Goal: Transaction & Acquisition: Purchase product/service

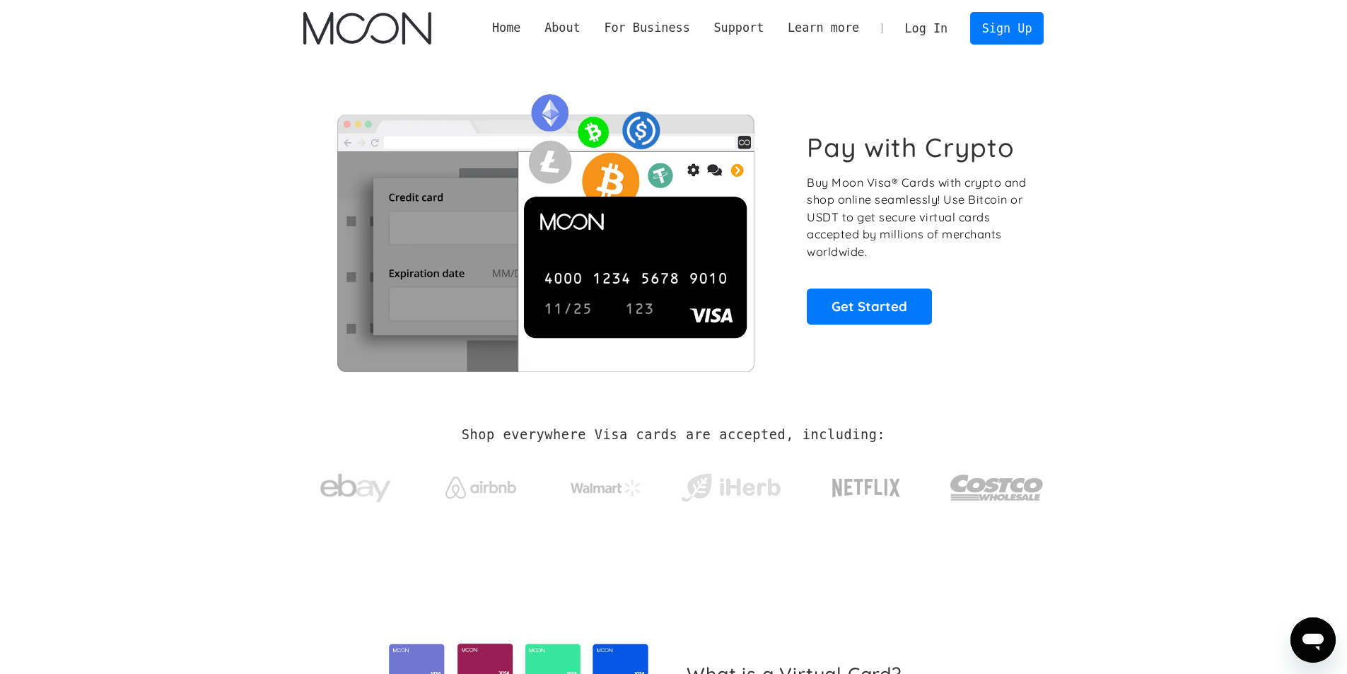
click at [926, 26] on link "Log In" at bounding box center [926, 28] width 66 height 31
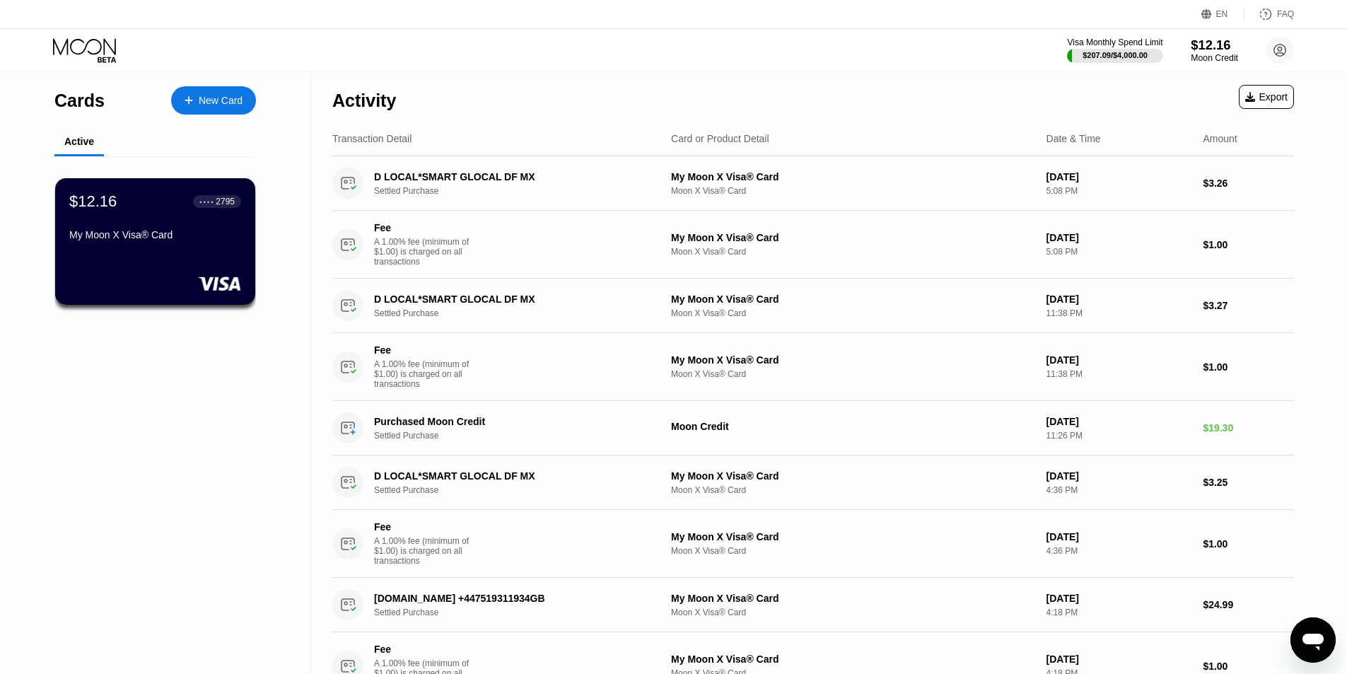
click at [1200, 56] on div "Moon Credit" at bounding box center [1214, 58] width 47 height 10
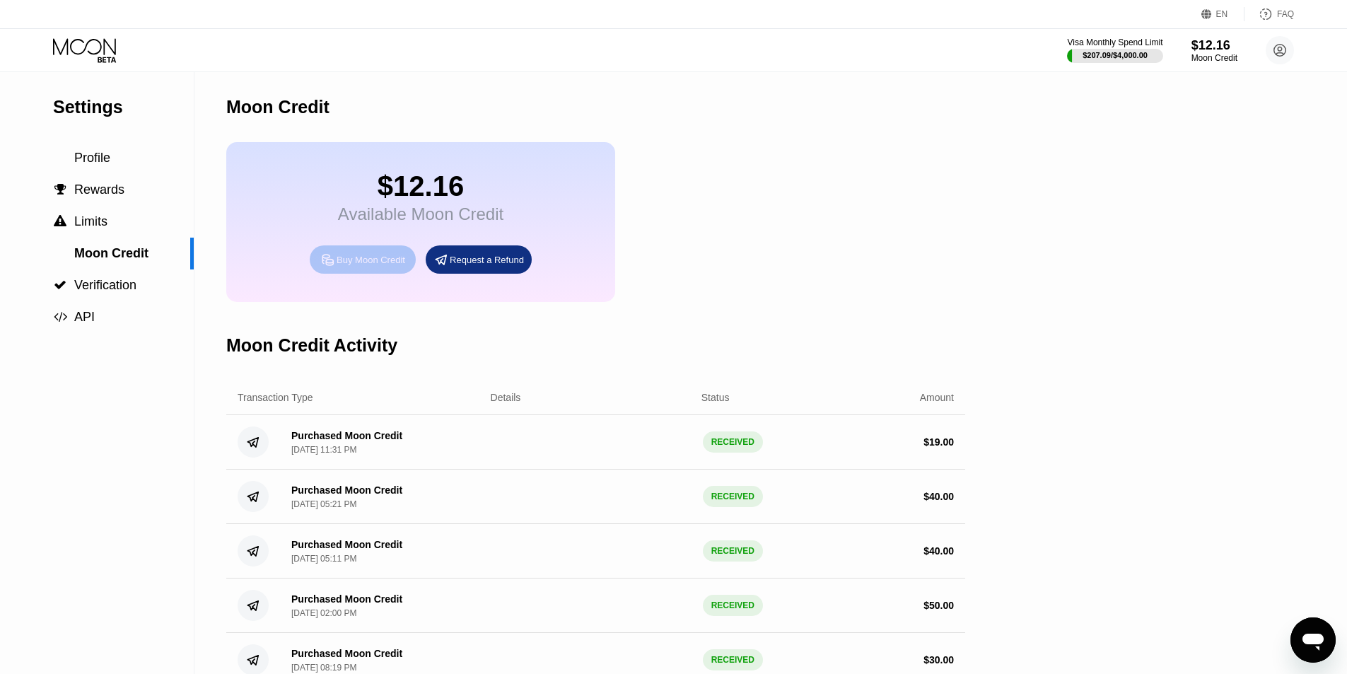
click at [358, 263] on div "Buy Moon Credit" at bounding box center [363, 259] width 106 height 28
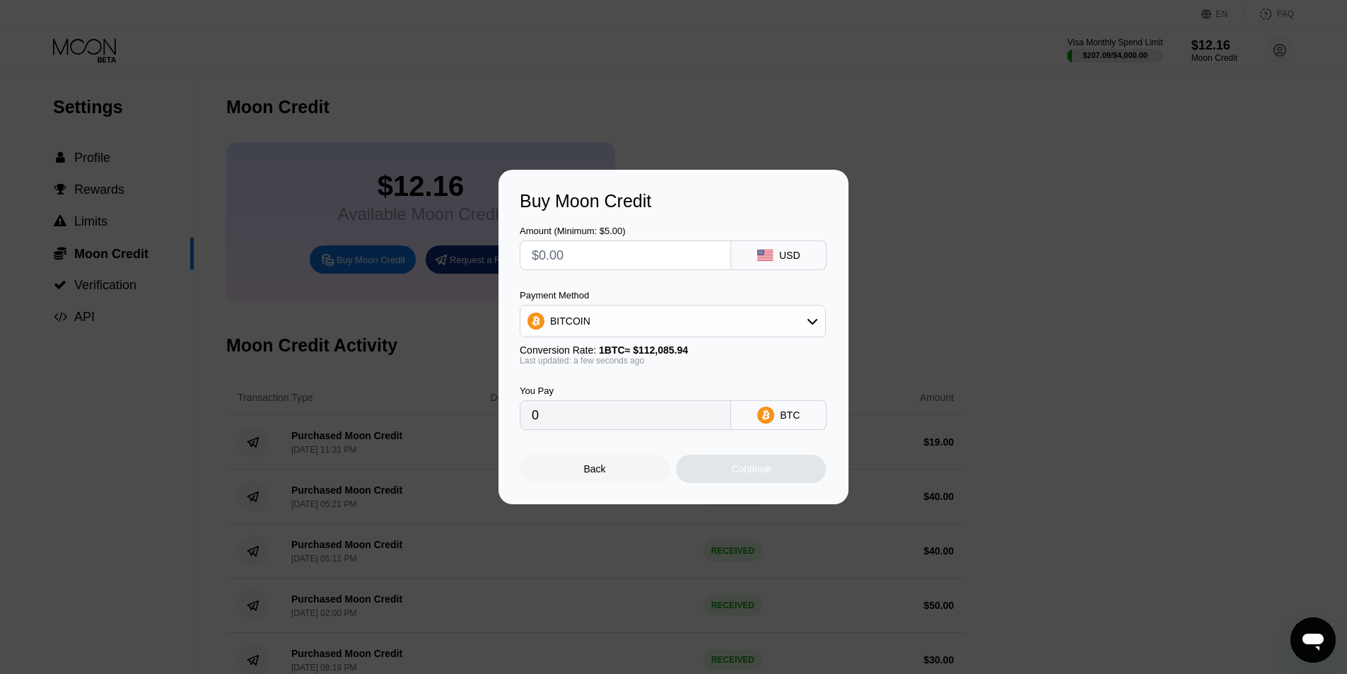
click at [617, 327] on div "BITCOIN" at bounding box center [673, 321] width 305 height 28
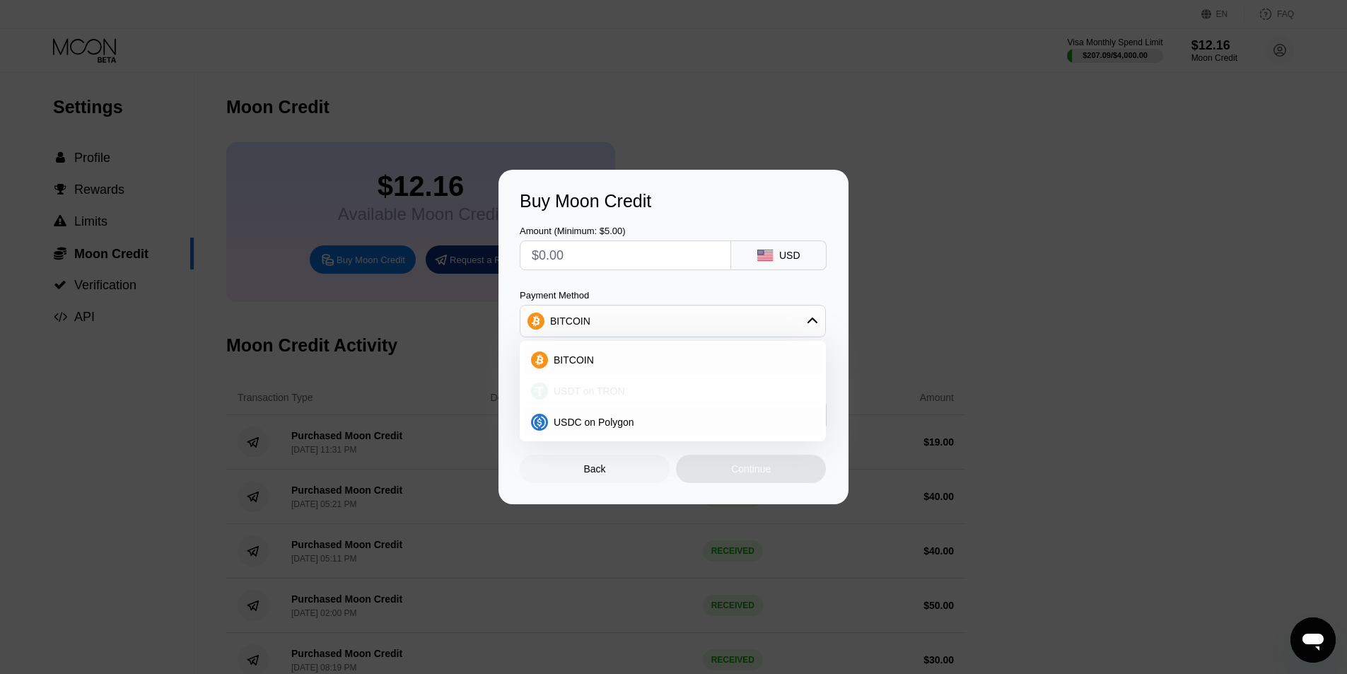
click at [609, 390] on span "USDT on TRON" at bounding box center [589, 390] width 71 height 11
type input "0.00"
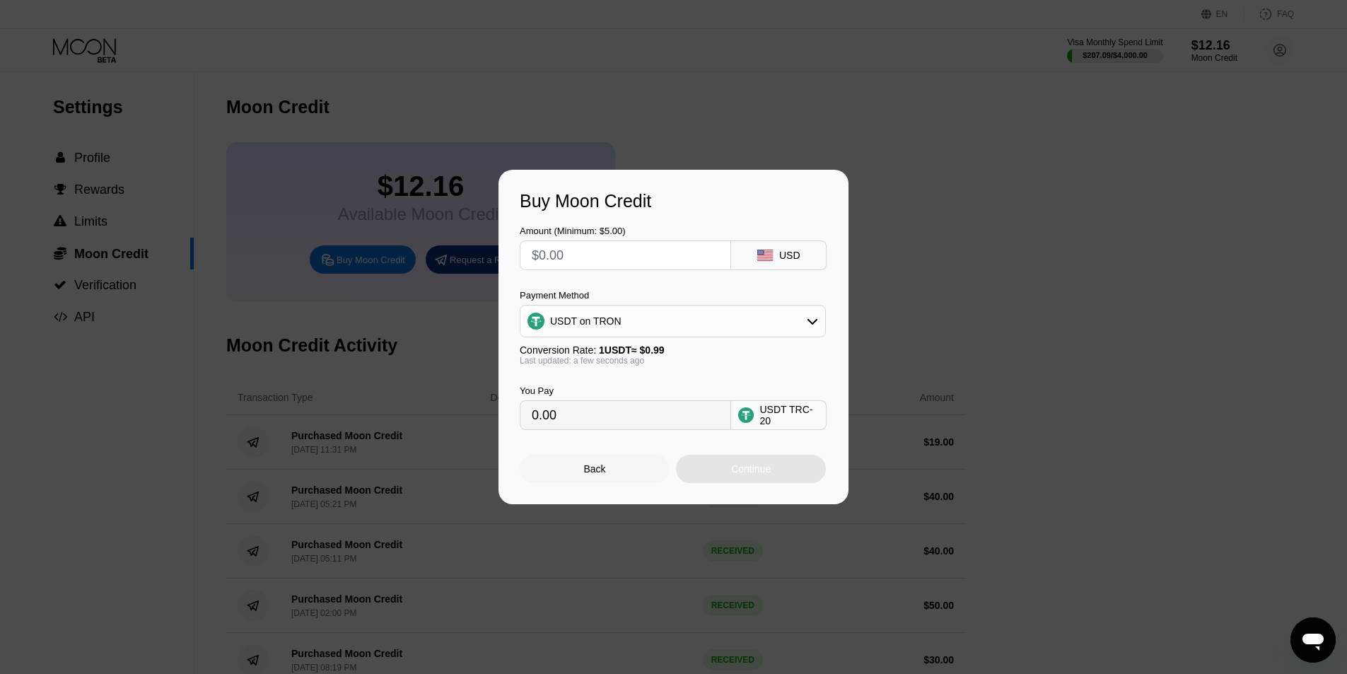
click at [634, 429] on input "0.00" at bounding box center [625, 415] width 187 height 28
click at [623, 417] on input "0.00" at bounding box center [625, 415] width 187 height 28
click at [622, 421] on input "0.00" at bounding box center [625, 415] width 187 height 28
click at [608, 419] on input "0.00" at bounding box center [625, 415] width 187 height 28
click at [602, 256] on input "text" at bounding box center [625, 255] width 187 height 28
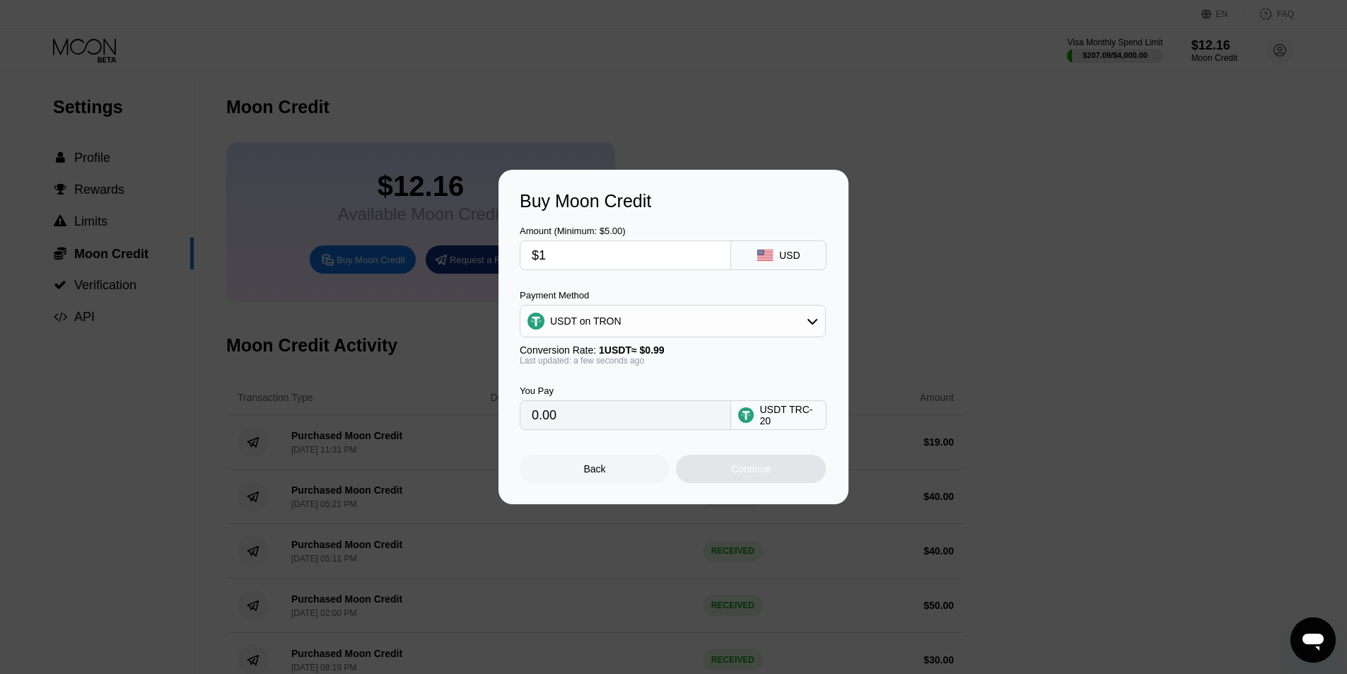
type input "$15"
type input "15.15"
type input "$15"
click at [729, 480] on div "Continue" at bounding box center [751, 469] width 150 height 28
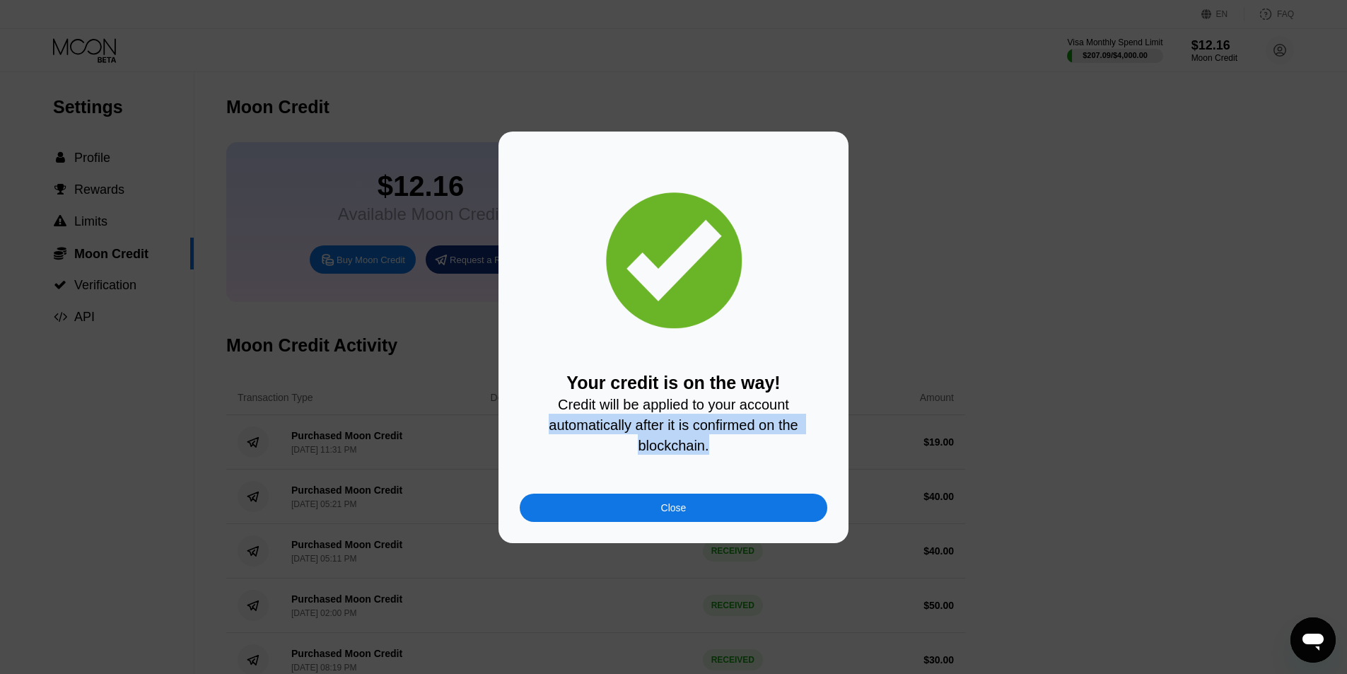
drag, startPoint x: 538, startPoint y: 430, endPoint x: 768, endPoint y: 455, distance: 231.9
click at [768, 455] on div "Your credit is on the way! Credit will be applied to your account automatically…" at bounding box center [674, 414] width 308 height 82
click at [733, 511] on div "Close" at bounding box center [674, 508] width 308 height 28
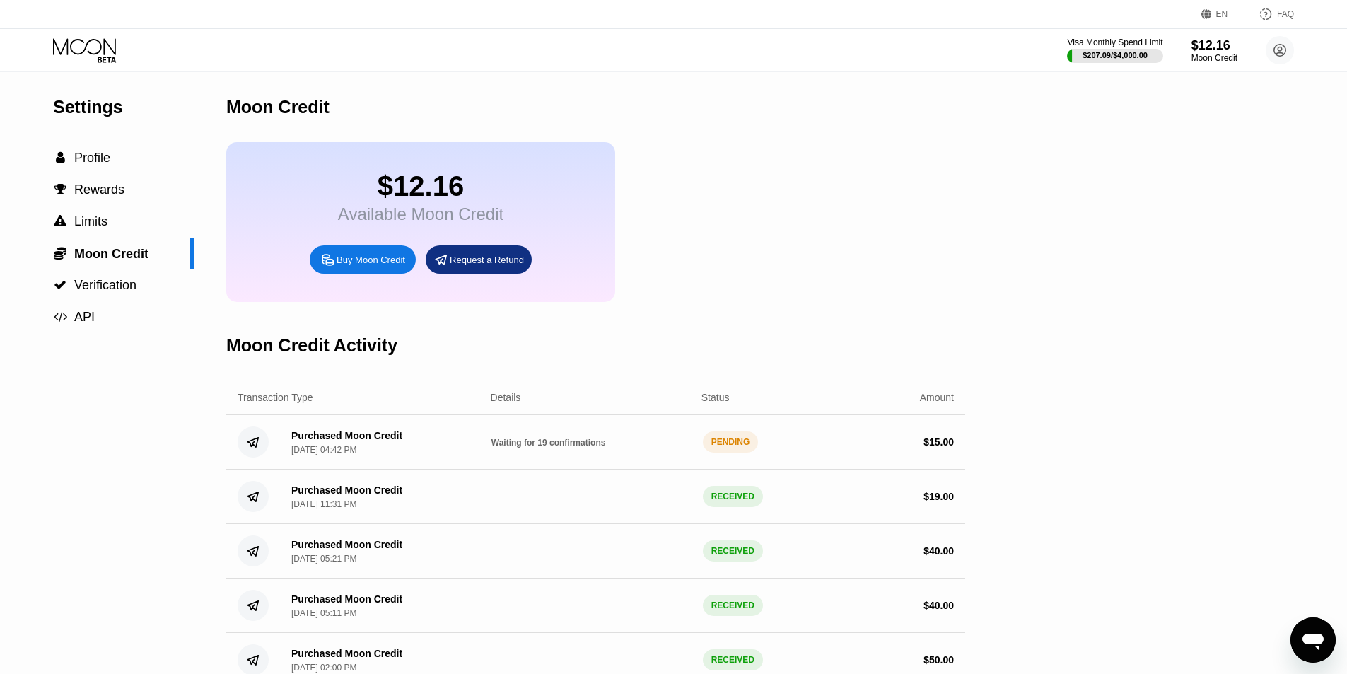
drag, startPoint x: 539, startPoint y: 459, endPoint x: 633, endPoint y: 475, distance: 95.5
click at [622, 470] on div "Purchased Moon Credit Sep 22, 2025, 04:42 PM Waiting for 19 confirmations PENDI…" at bounding box center [595, 442] width 739 height 54
click at [1081, 49] on div "Visa Monthly Spend Limit $207.09 / $4,000.00" at bounding box center [1116, 49] width 98 height 25
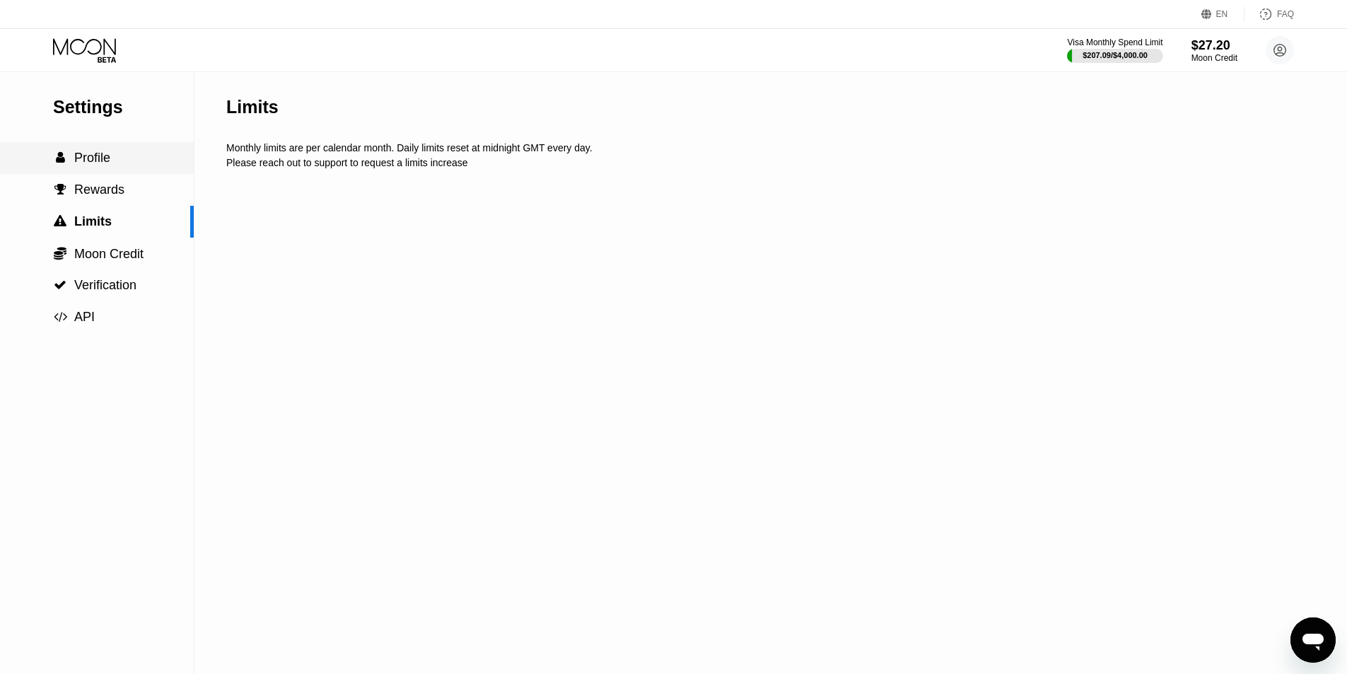
click at [97, 147] on div " Profile" at bounding box center [97, 158] width 194 height 32
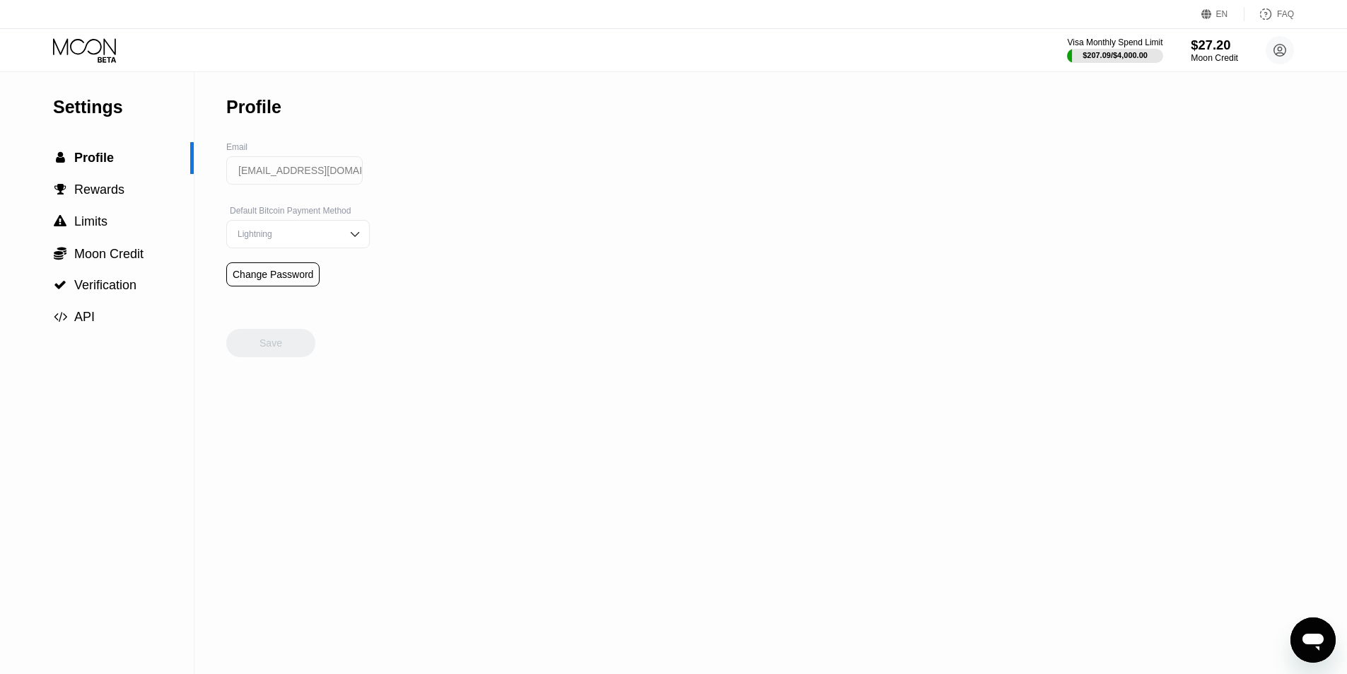
click at [1234, 58] on div "Moon Credit" at bounding box center [1214, 58] width 47 height 10
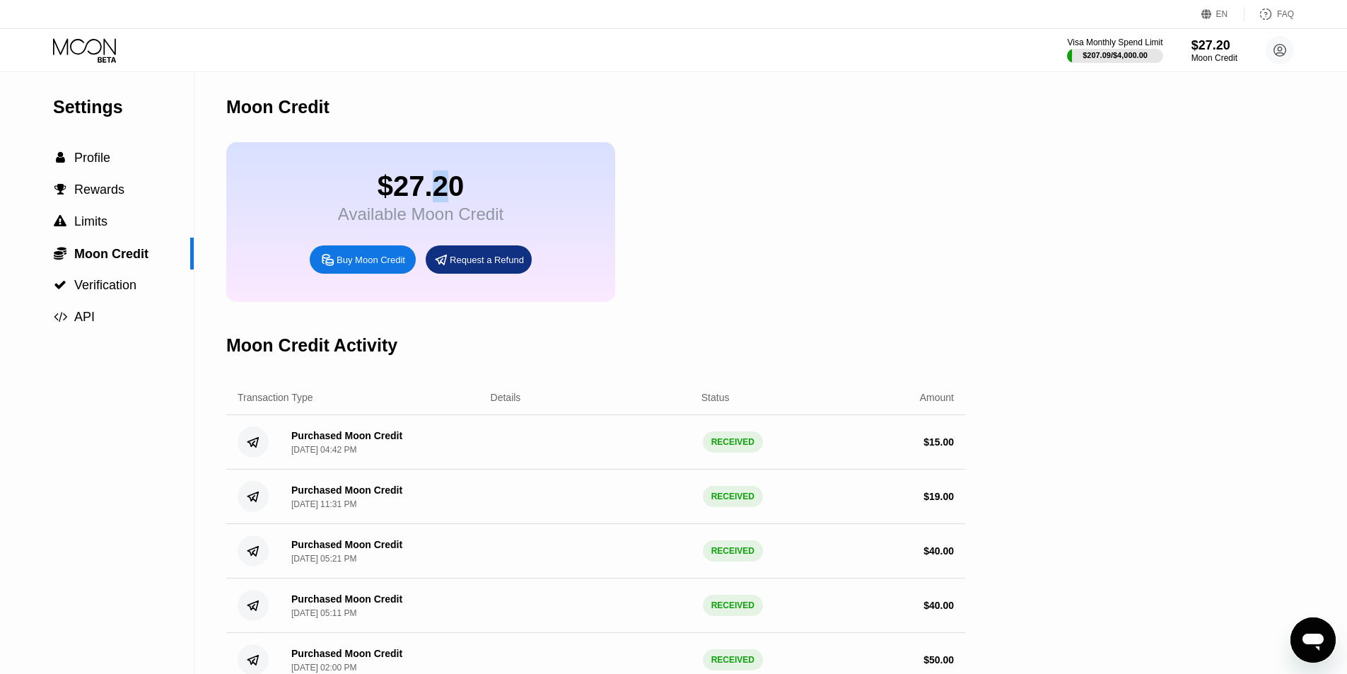
click at [440, 190] on div "$27.20" at bounding box center [421, 186] width 166 height 32
click at [96, 164] on span "Profile" at bounding box center [92, 158] width 36 height 14
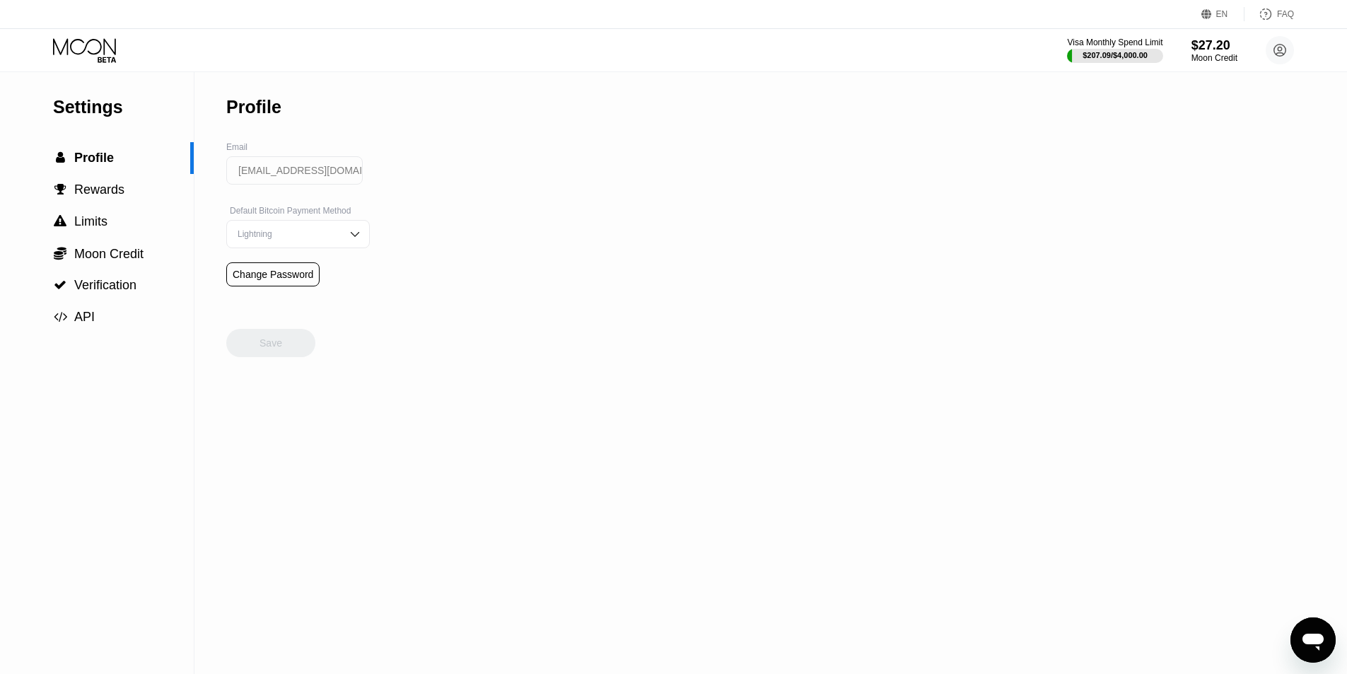
click at [108, 128] on div "Settings  Profile  Rewards  Limits  Moon Credit  Verification  API" at bounding box center [97, 202] width 194 height 261
click at [115, 174] on div " Profile" at bounding box center [97, 158] width 194 height 32
click at [110, 197] on span "Rewards" at bounding box center [99, 189] width 50 height 14
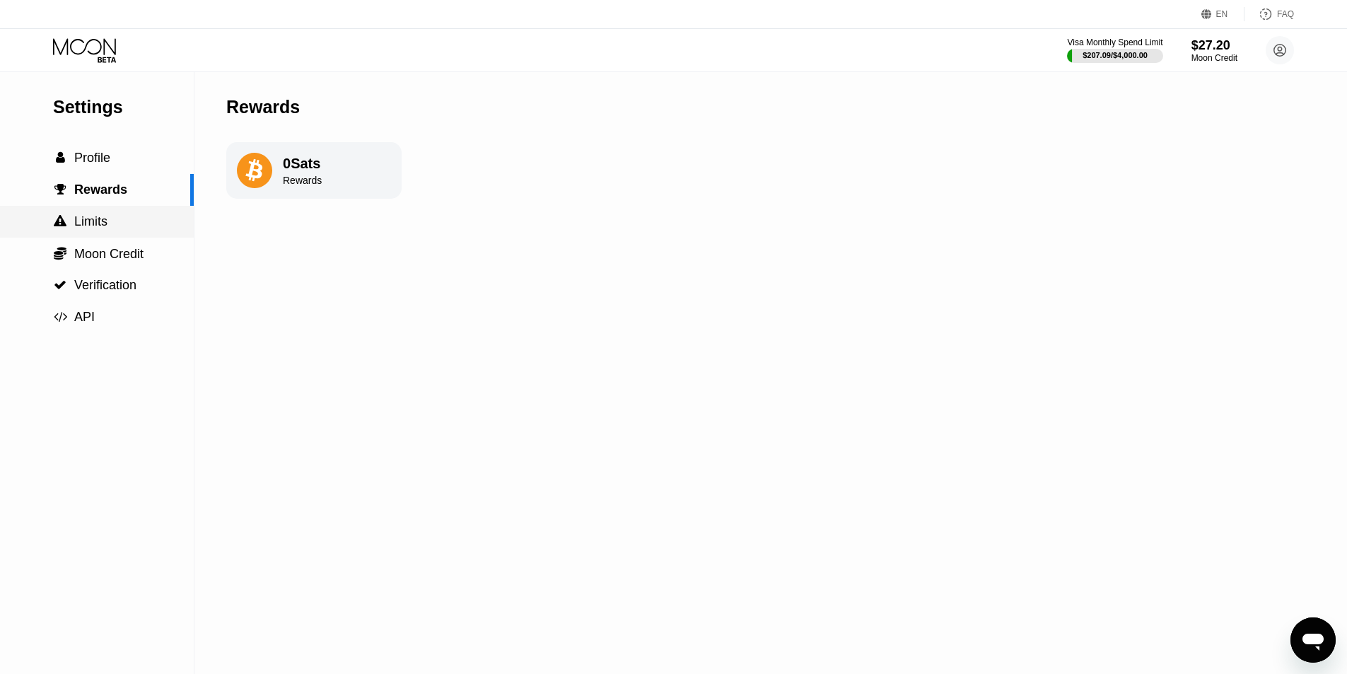
click at [103, 228] on span "Limits" at bounding box center [90, 221] width 33 height 14
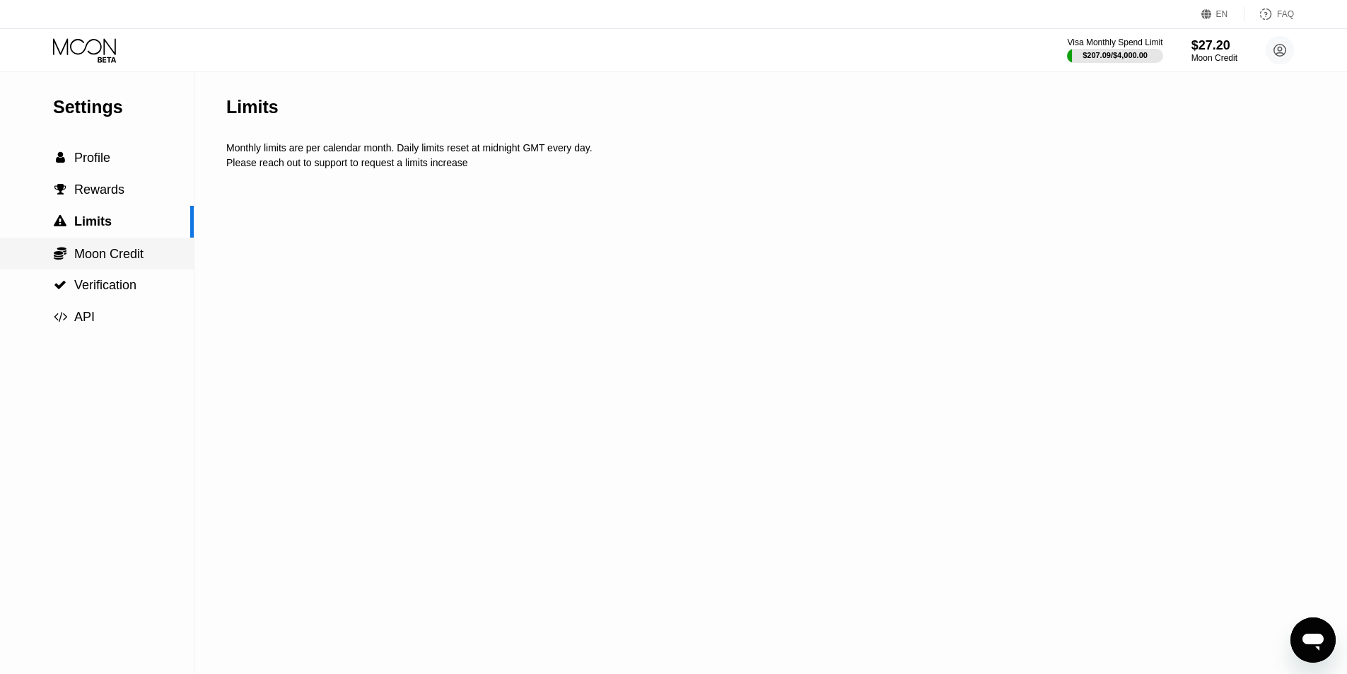
click at [105, 255] on span "Moon Credit" at bounding box center [108, 254] width 69 height 14
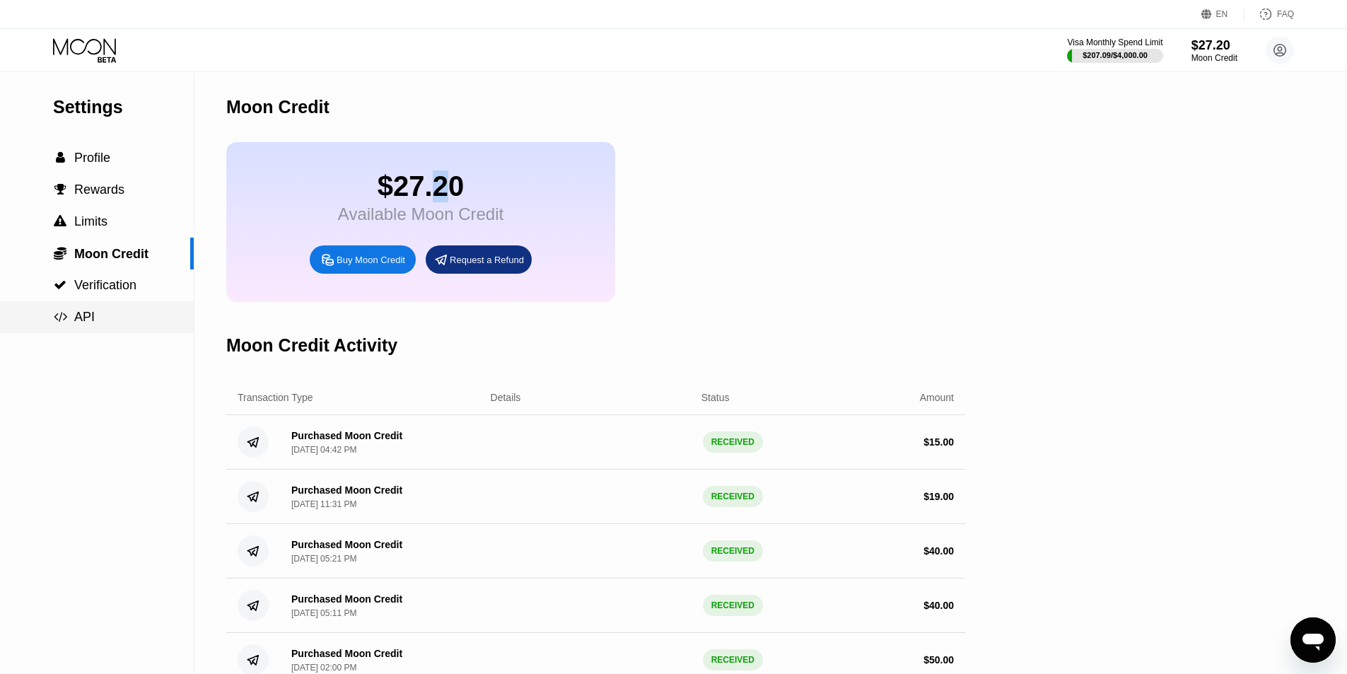
click at [101, 310] on div " API" at bounding box center [97, 317] width 194 height 32
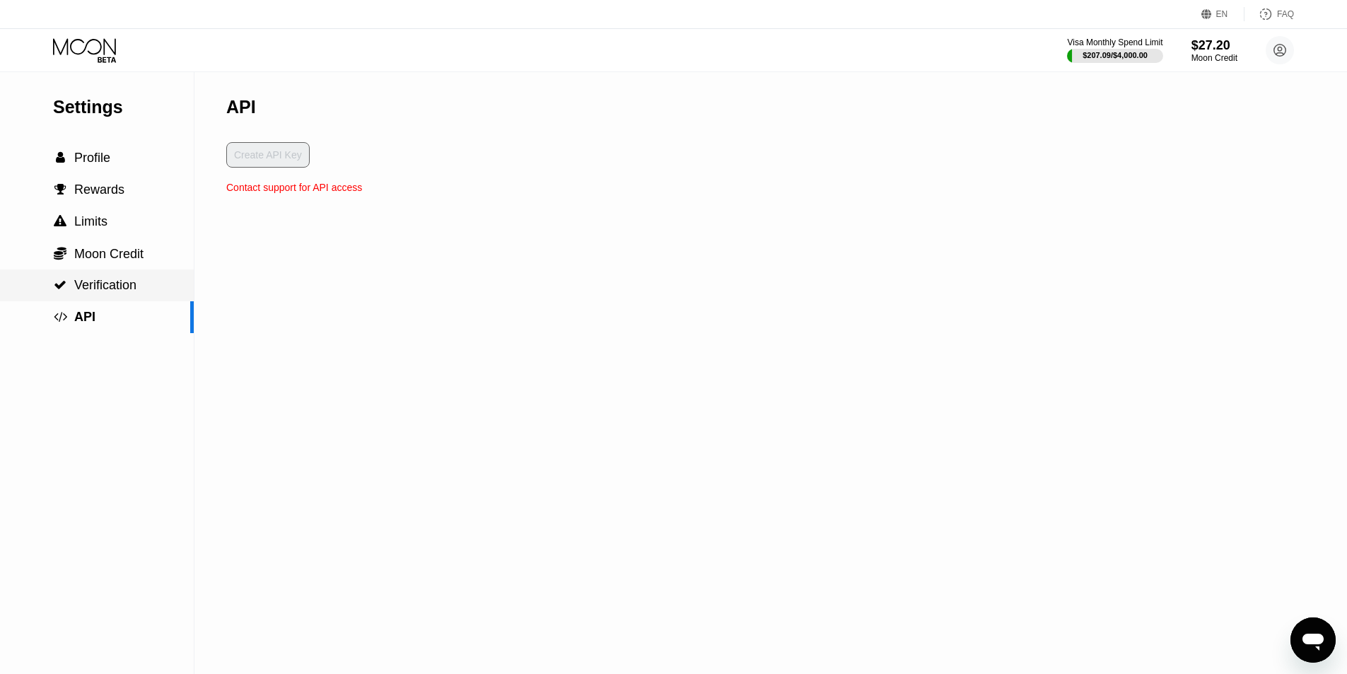
click at [103, 291] on span "Verification" at bounding box center [105, 285] width 62 height 14
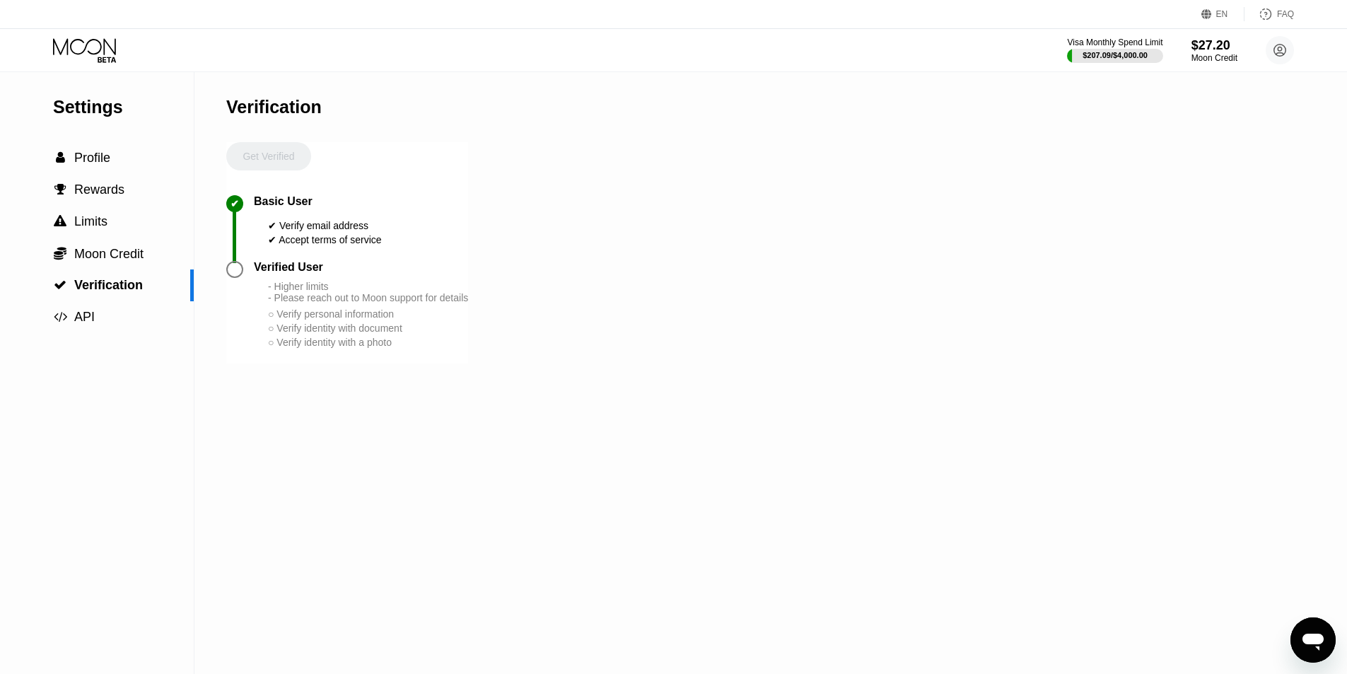
click at [69, 36] on div "Visa Monthly Spend Limit $207.09 / $4,000.00 $27.20 Moon Credit twitterjozsi@at…" at bounding box center [673, 50] width 1347 height 42
click at [79, 49] on icon at bounding box center [86, 50] width 66 height 25
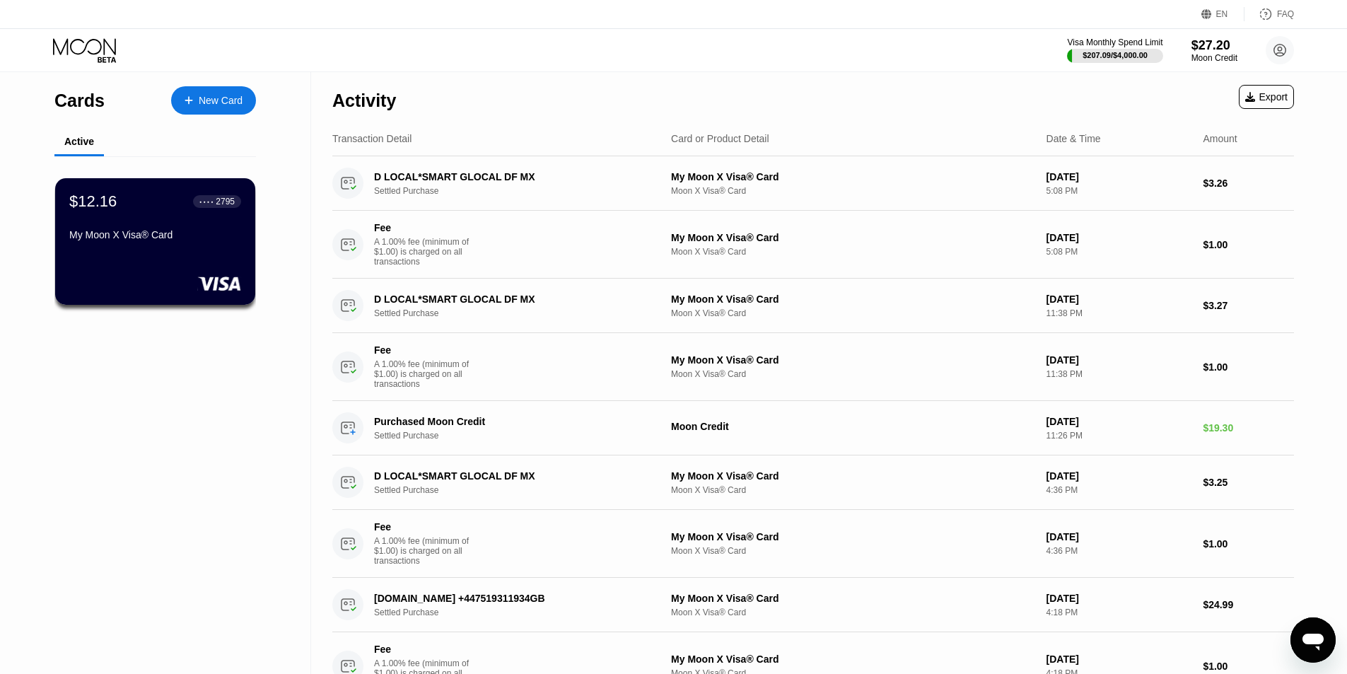
click at [131, 219] on div "$12.16 ● ● ● ● 2795 My Moon X Visa® Card" at bounding box center [155, 219] width 172 height 54
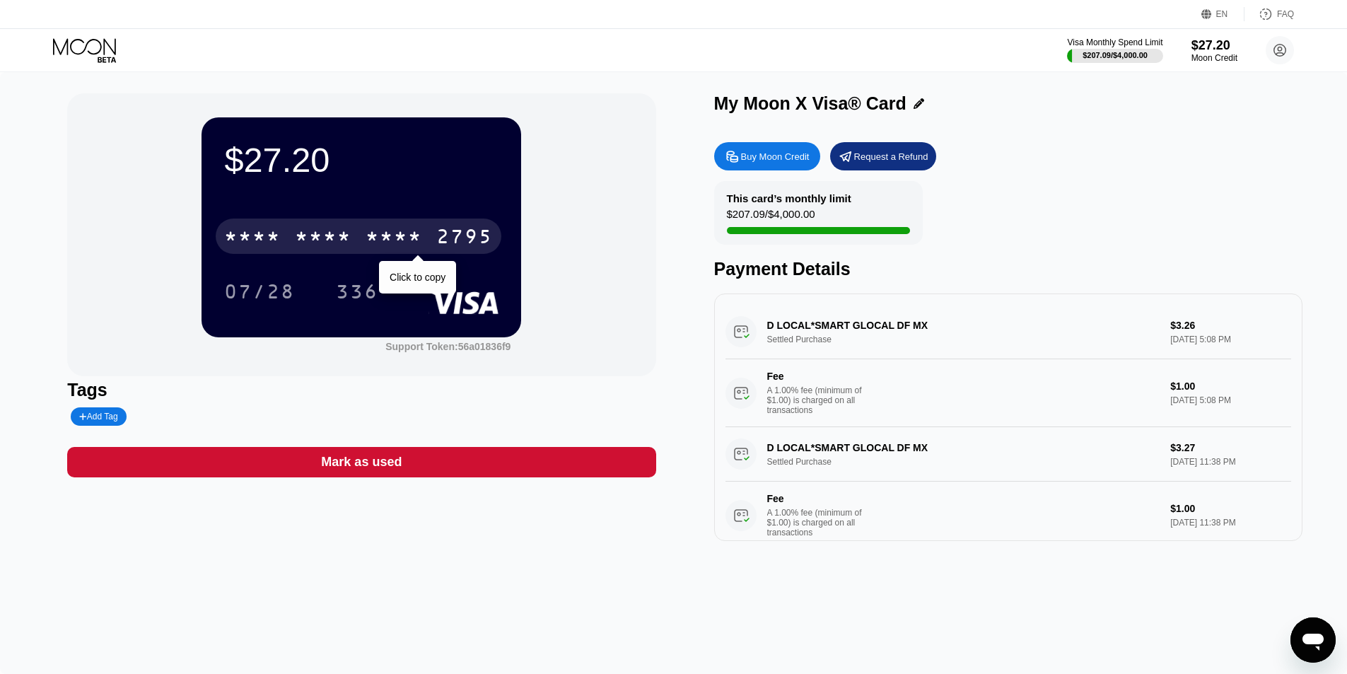
click at [366, 229] on div "* * * *" at bounding box center [394, 238] width 57 height 23
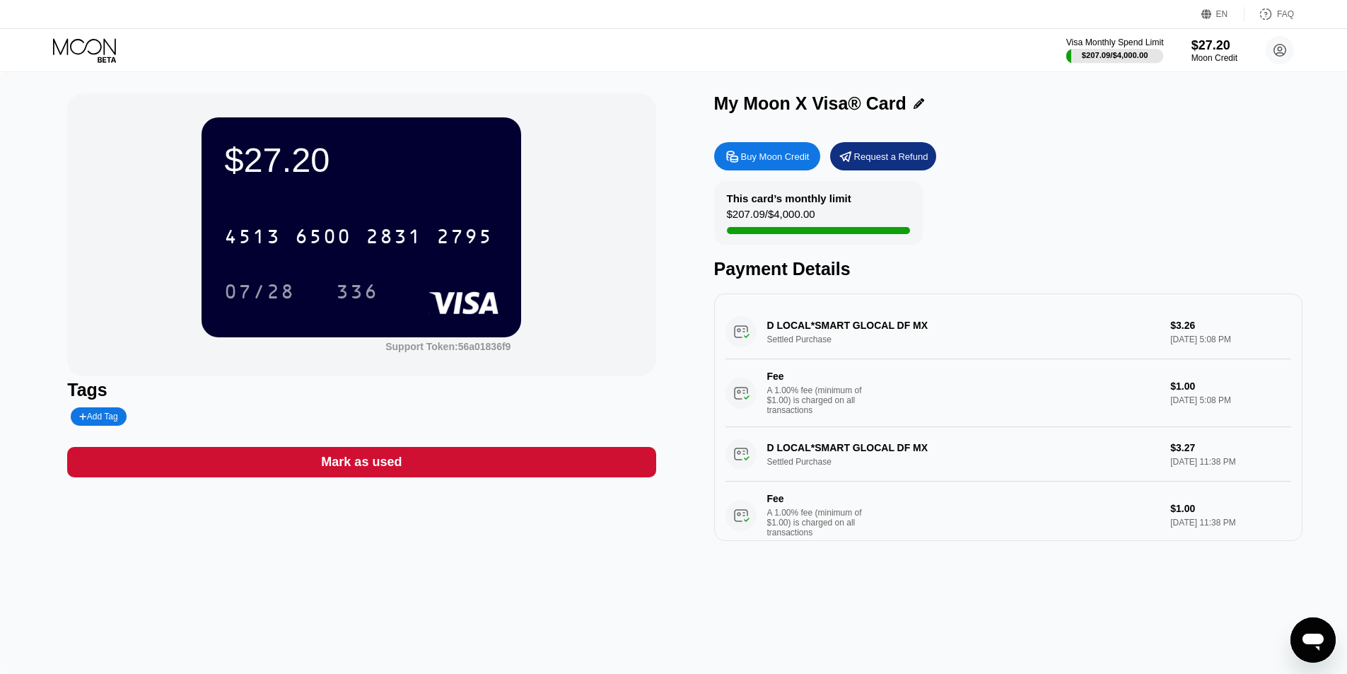
click at [1134, 41] on div "Visa Monthly Spend Limit" at bounding box center [1116, 42] width 98 height 10
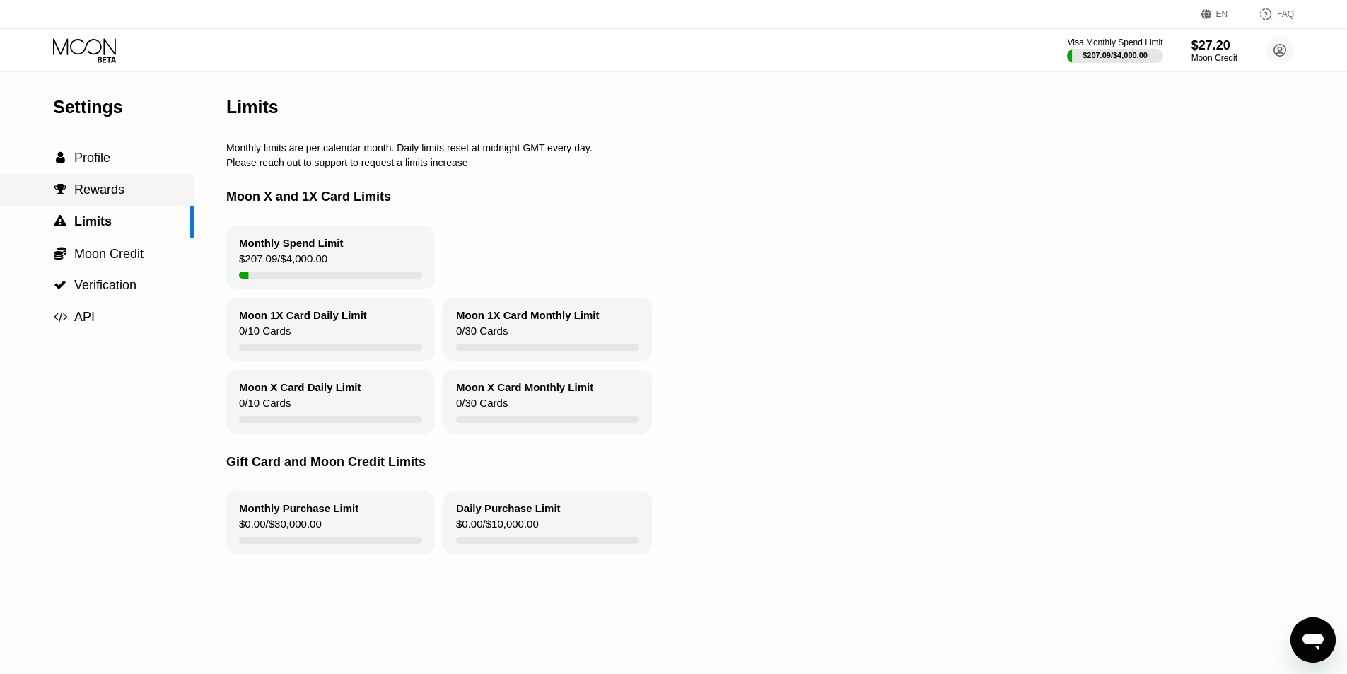
click at [120, 197] on span "Rewards" at bounding box center [99, 189] width 50 height 14
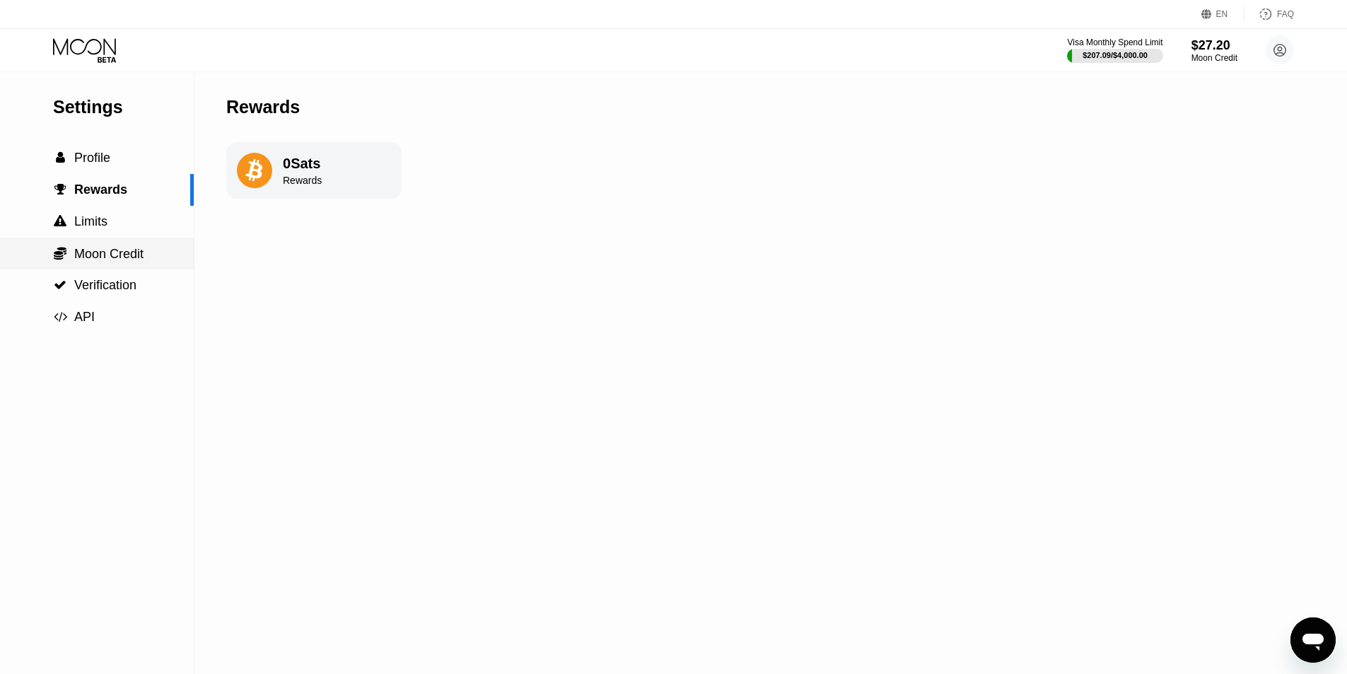
click at [119, 251] on span "Moon Credit" at bounding box center [108, 254] width 69 height 14
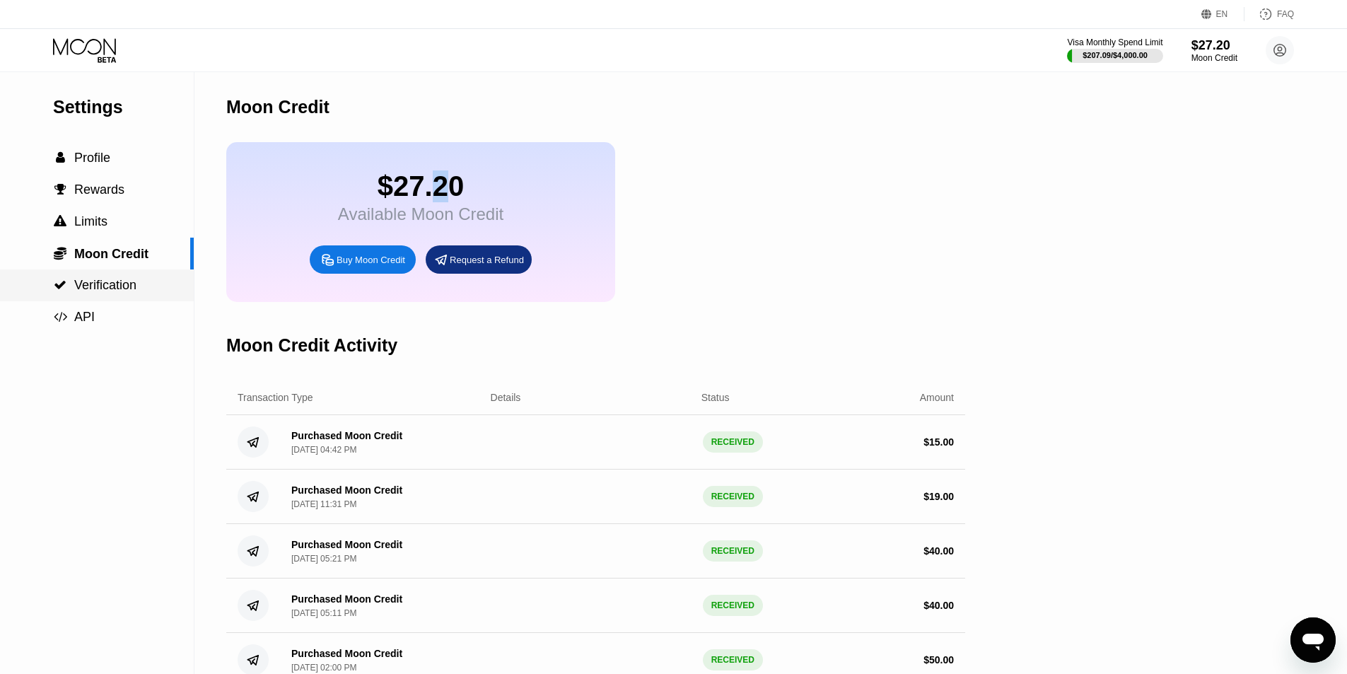
click at [134, 289] on span "Verification" at bounding box center [105, 285] width 62 height 14
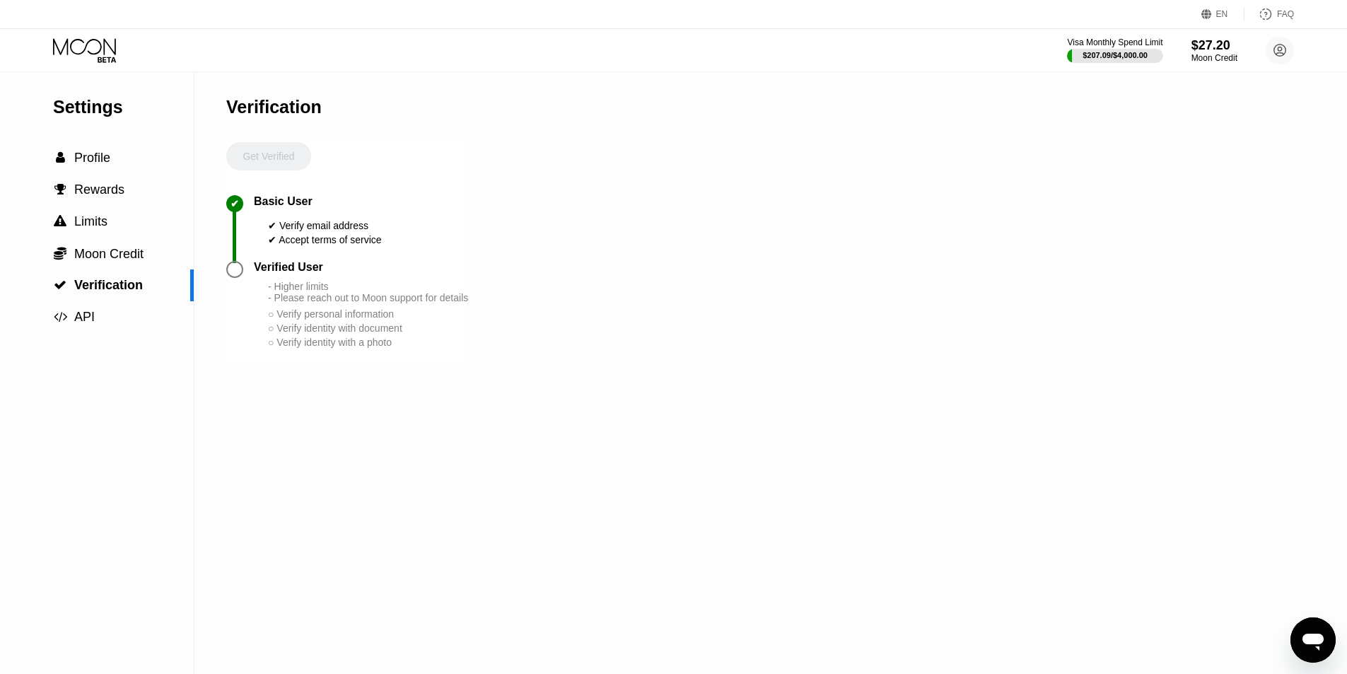
click at [267, 158] on div "Get Verified" at bounding box center [268, 168] width 85 height 53
drag, startPoint x: 267, startPoint y: 351, endPoint x: 407, endPoint y: 348, distance: 140.1
click at [388, 349] on div "Verified User - Higher limits - Please reach out to Moon support for details ○ …" at bounding box center [361, 305] width 214 height 88
drag, startPoint x: 410, startPoint y: 349, endPoint x: 266, endPoint y: 347, distance: 144.3
click at [266, 347] on div "Verified User - Higher limits - Please reach out to Moon support for details ○ …" at bounding box center [361, 305] width 214 height 88
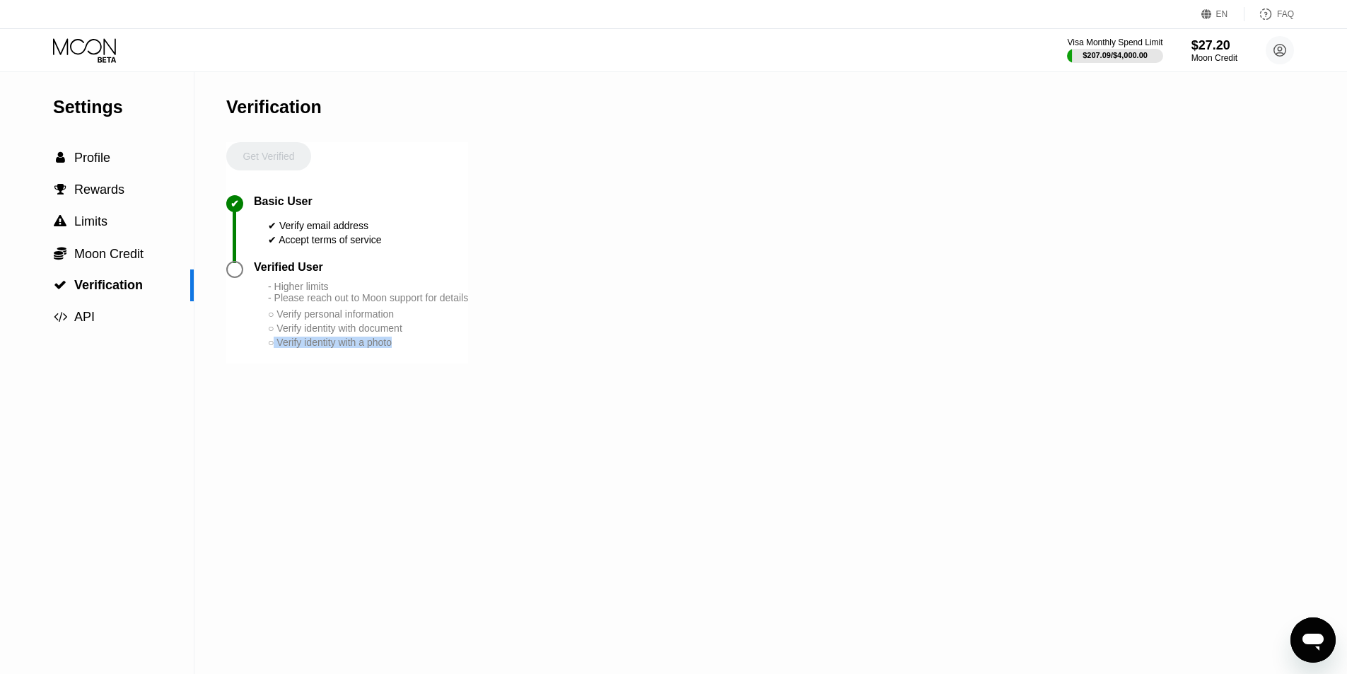
drag, startPoint x: 274, startPoint y: 361, endPoint x: 417, endPoint y: 367, distance: 143.0
click at [417, 348] on div "○ Verify identity with a photo" at bounding box center [368, 342] width 200 height 11
click at [418, 348] on div "○ Verify identity with a photo" at bounding box center [368, 342] width 200 height 11
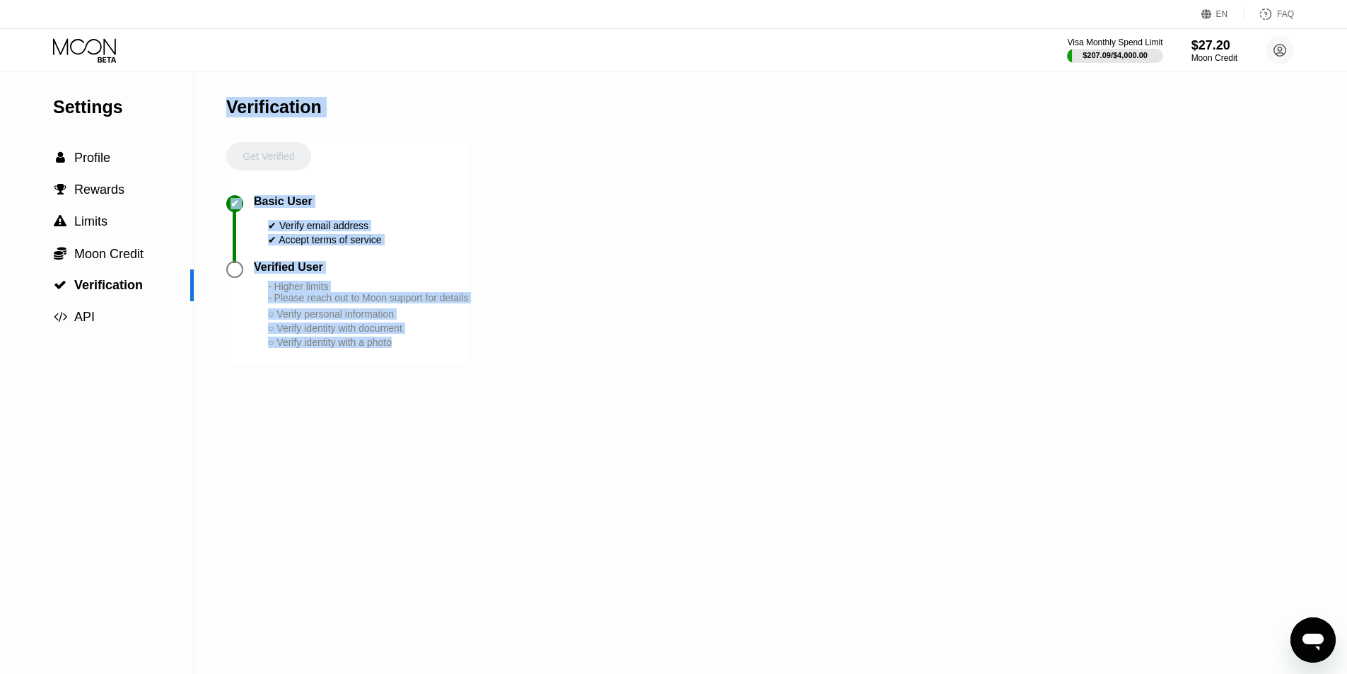
drag, startPoint x: 435, startPoint y: 364, endPoint x: 209, endPoint y: 294, distance: 236.7
click at [209, 294] on div "Settings  Profile  Rewards  Limits  Moon Credit  Verification  API Verifi…" at bounding box center [673, 373] width 1347 height 602
click at [225, 314] on div "Settings  Profile  Rewards  Limits  Moon Credit  Verification  API Verifi…" at bounding box center [673, 373] width 1347 height 602
click at [229, 313] on div at bounding box center [240, 312] width 28 height 103
click at [224, 308] on div "Settings  Profile  Rewards  Limits  Moon Credit  Verification  API Verifi…" at bounding box center [673, 373] width 1347 height 602
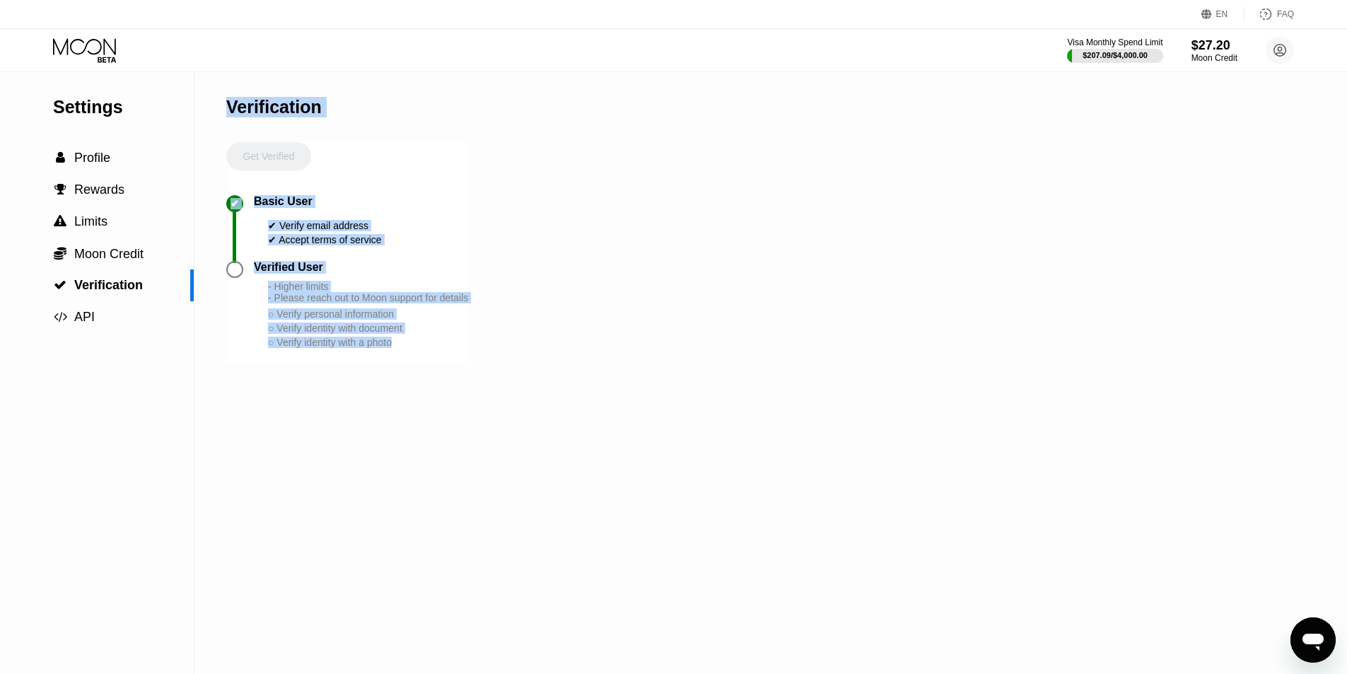
click at [308, 334] on div "○ Verify identity with document" at bounding box center [368, 328] width 200 height 11
click at [451, 348] on div "○ Verify identity with a photo" at bounding box center [368, 342] width 200 height 11
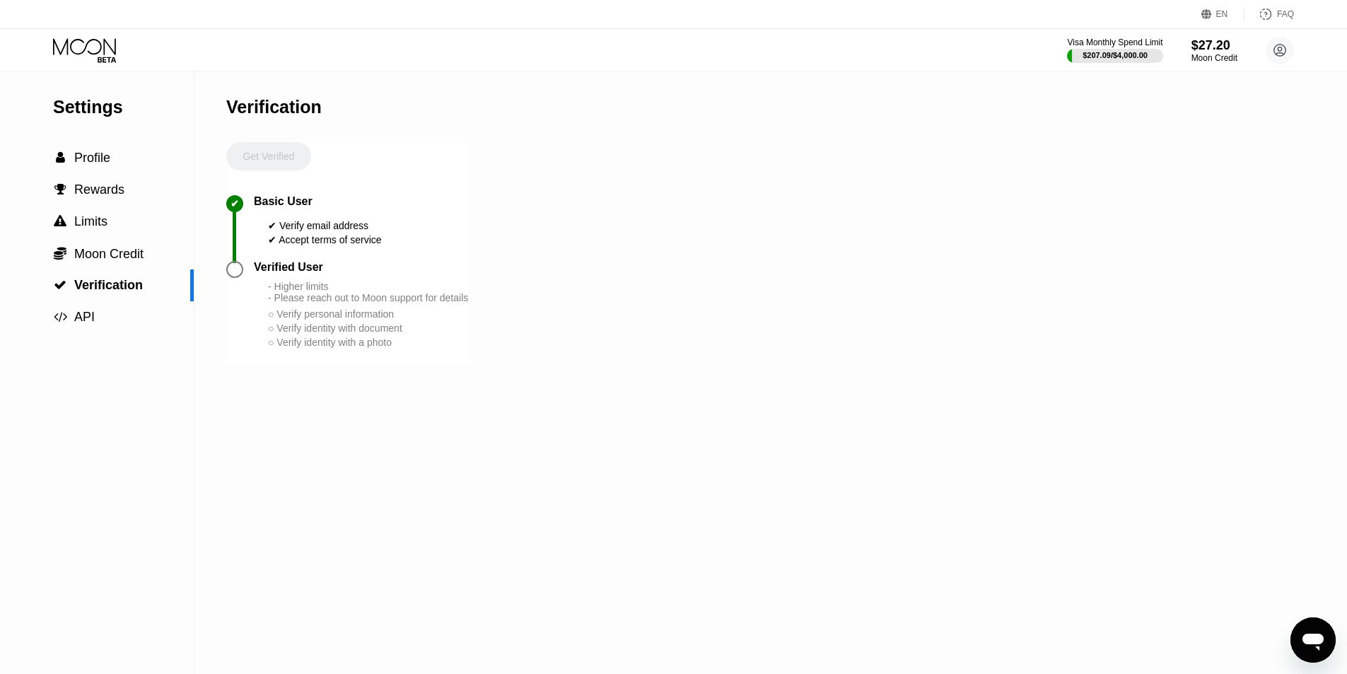
click at [69, 47] on icon at bounding box center [86, 50] width 66 height 25
